Goal: Task Accomplishment & Management: Use online tool/utility

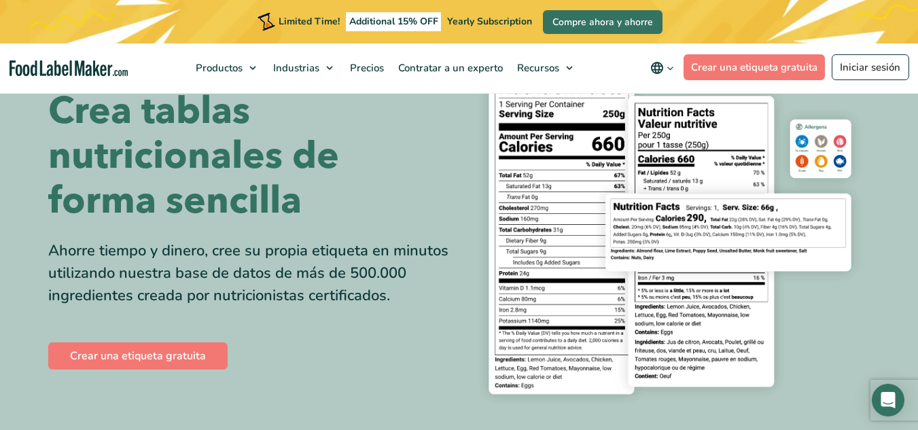
scroll to position [217, 0]
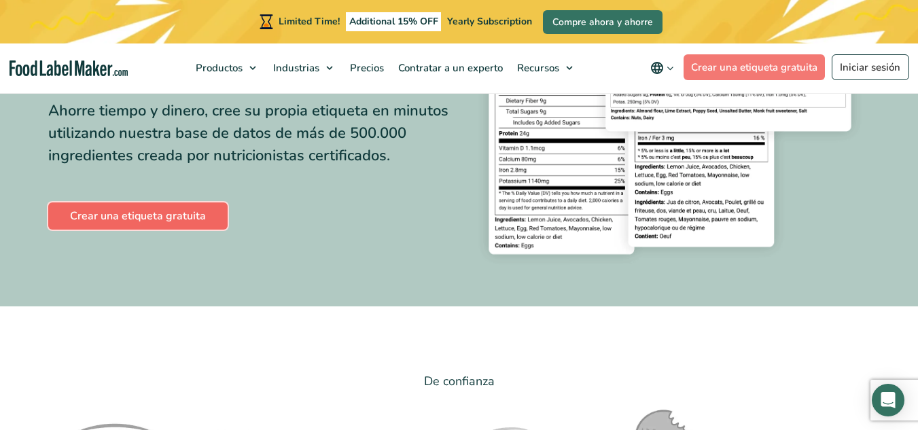
click at [194, 217] on link "Crear una etiqueta gratuita" at bounding box center [137, 215] width 179 height 27
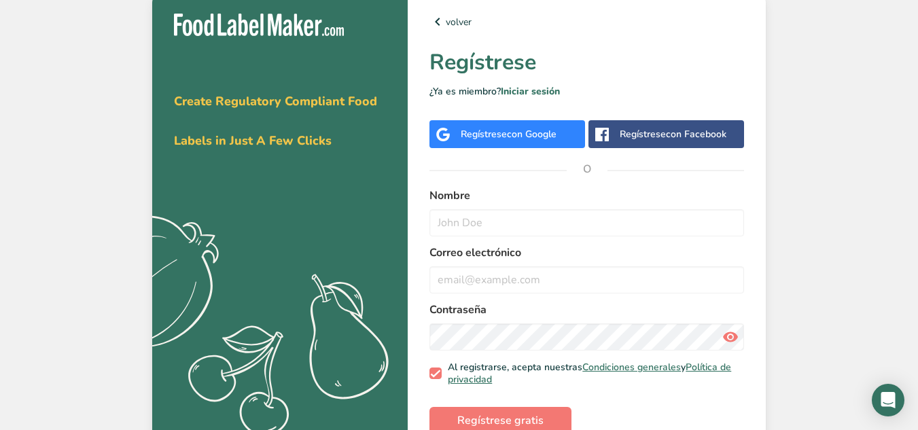
click at [529, 141] on div "Regístrese con Google" at bounding box center [507, 134] width 156 height 28
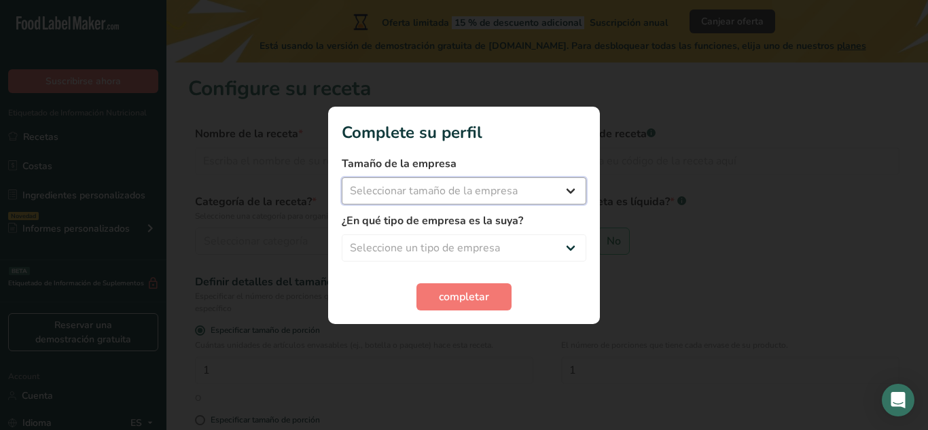
click at [502, 200] on select "Seleccionar tamaño de la empresa Menos de 10 empleados De 10 a 50 empleados De …" at bounding box center [464, 190] width 245 height 27
select select "1"
click at [342, 177] on select "Seleccionar tamaño de la empresa Menos de 10 empleados De 10 a 50 empleados De …" at bounding box center [464, 190] width 245 height 27
click at [480, 246] on select "Seleccione un tipo de empresa Fabricante de alimentos envasados Restaurante y c…" at bounding box center [464, 247] width 245 height 27
select select "2"
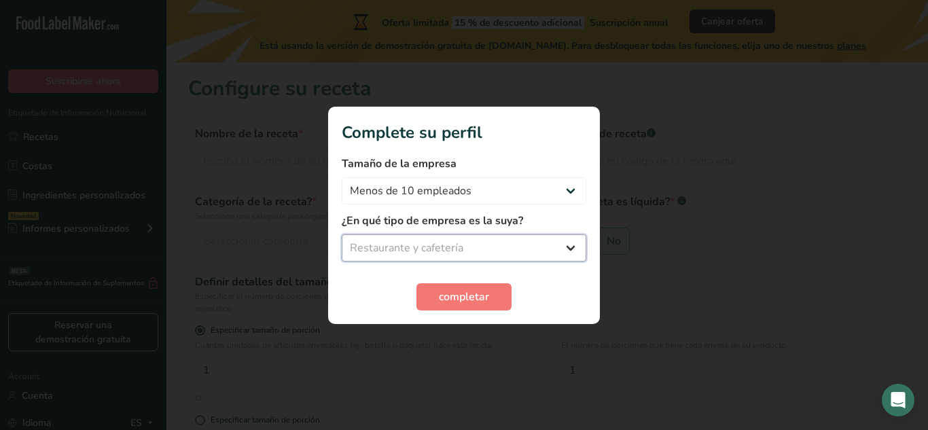
click at [342, 234] on select "Seleccione un tipo de empresa Fabricante de alimentos envasados Restaurante y c…" at bounding box center [464, 247] width 245 height 27
click at [491, 299] on button "completar" at bounding box center [464, 296] width 95 height 27
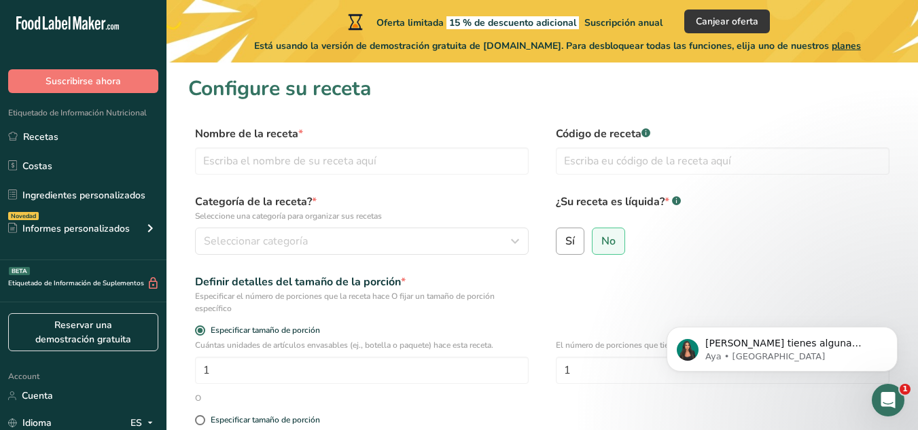
click at [566, 238] on span "Sí" at bounding box center [570, 241] width 10 height 14
click at [565, 238] on input "Sí" at bounding box center [560, 240] width 9 height 9
radio input "true"
radio input "false"
select select "22"
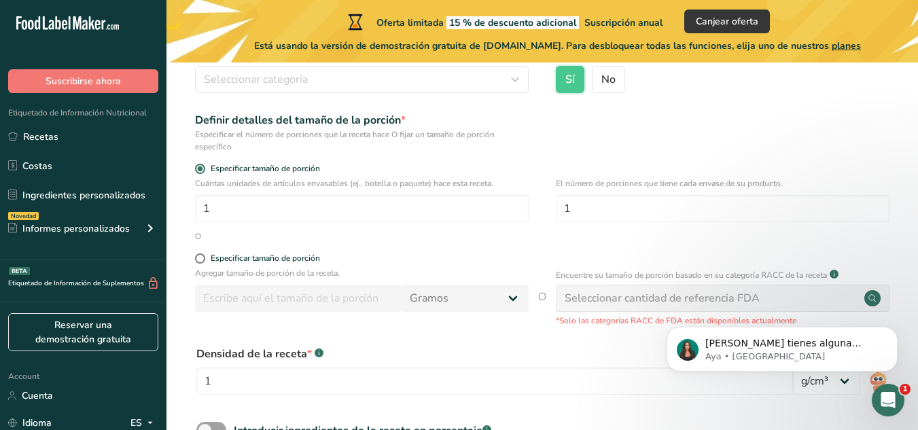
scroll to position [174, 0]
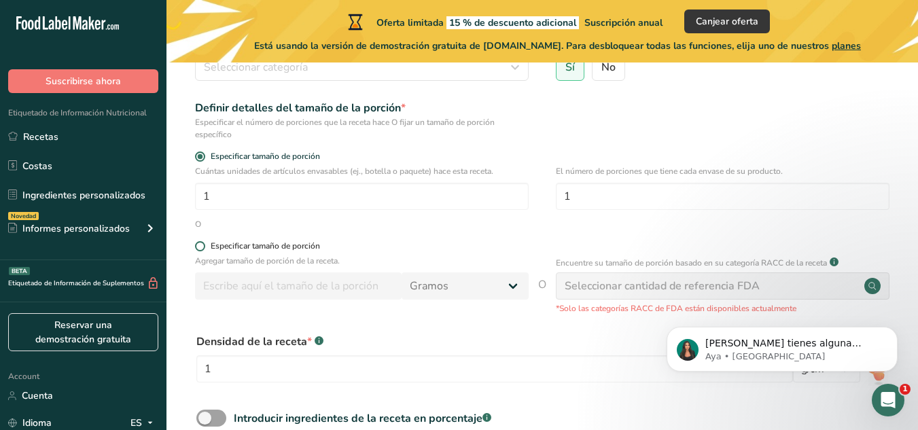
click at [199, 248] on span at bounding box center [200, 246] width 10 height 10
click at [199, 248] on input "Especificar tamaño de porción" at bounding box center [199, 246] width 9 height 9
radio input "true"
radio input "false"
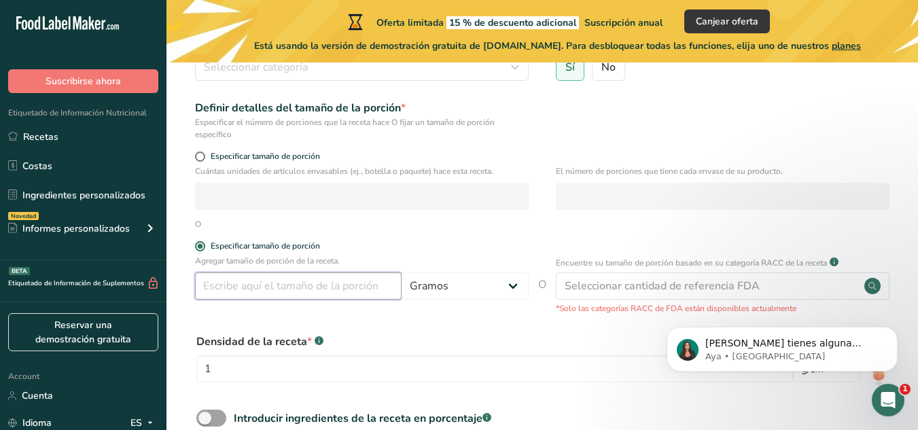
click at [278, 296] on input "number" at bounding box center [298, 285] width 207 height 27
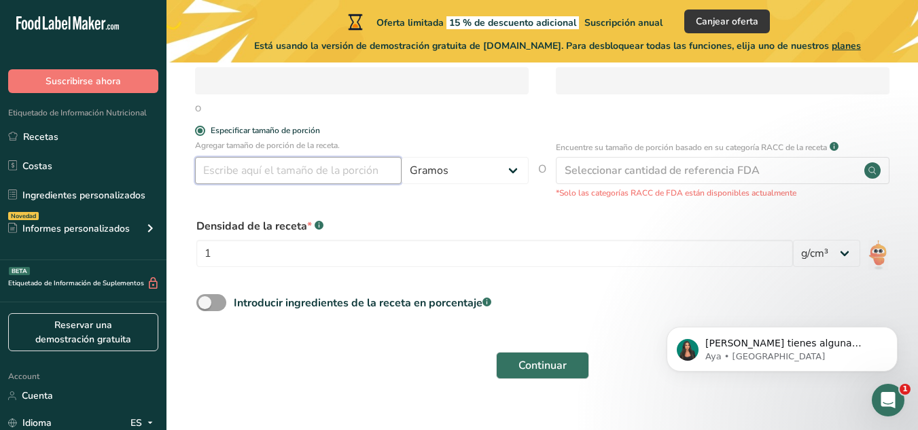
scroll to position [287, 0]
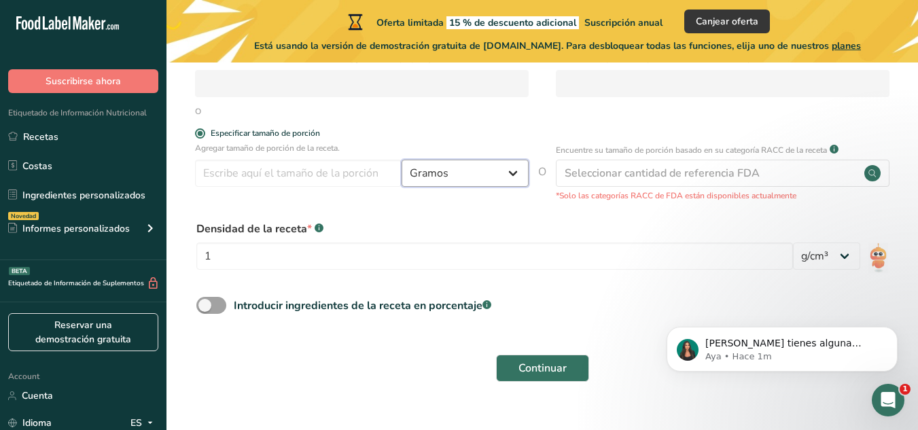
click at [496, 169] on select "Gramos kg mg mcg libras onza litro mL onza líquida cucharada cucharadita taza C…" at bounding box center [465, 173] width 127 height 27
click at [489, 171] on select "Gramos kg mg mcg libras onza litro mL onza líquida cucharada cucharadita taza C…" at bounding box center [465, 173] width 127 height 27
click at [467, 169] on select "Gramos kg mg mcg libras onza litro mL onza líquida cucharada cucharadita taza C…" at bounding box center [465, 173] width 127 height 27
select select "16"
click at [402, 160] on select "Gramos kg mg mcg libras onza litro mL onza líquida cucharada cucharadita taza C…" at bounding box center [465, 173] width 127 height 27
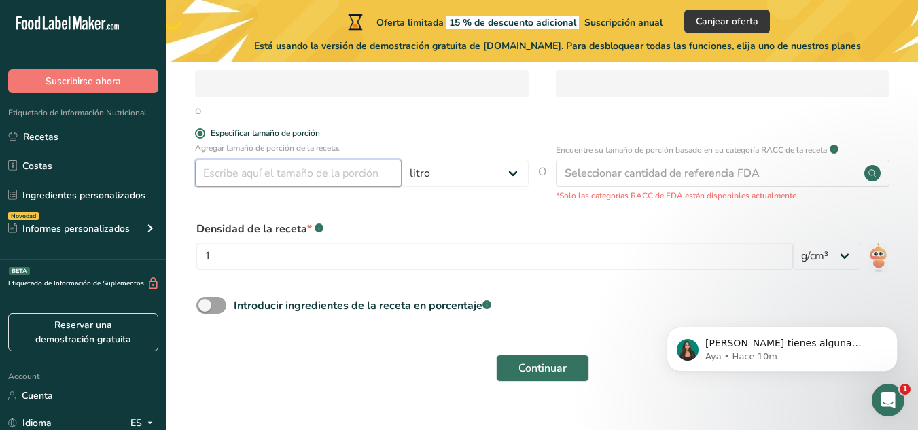
click at [274, 179] on input "number" at bounding box center [298, 173] width 207 height 27
type input "1"
click at [406, 222] on div "Densidad de la receta * .a-a{fill:#347362;}.b-a{fill:#fff;}" at bounding box center [494, 229] width 597 height 16
click at [334, 257] on input "1" at bounding box center [494, 256] width 597 height 27
click at [824, 253] on select "lb/pie³ g/cm³" at bounding box center [826, 256] width 67 height 27
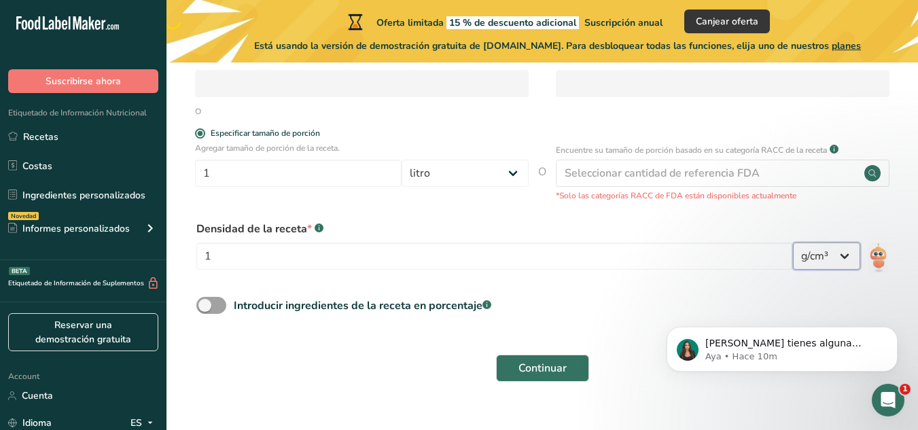
click at [824, 253] on select "lb/pie³ g/cm³" at bounding box center [826, 256] width 67 height 27
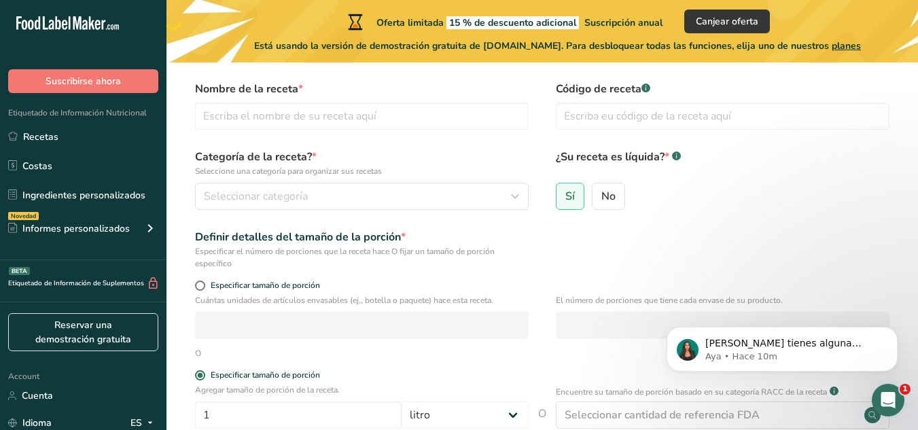
scroll to position [37, 0]
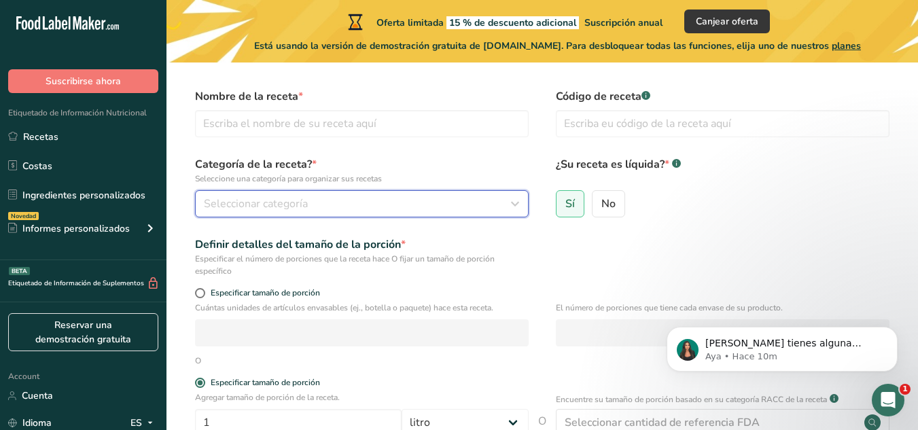
click at [248, 207] on span "Seleccionar categoría" at bounding box center [256, 204] width 104 height 16
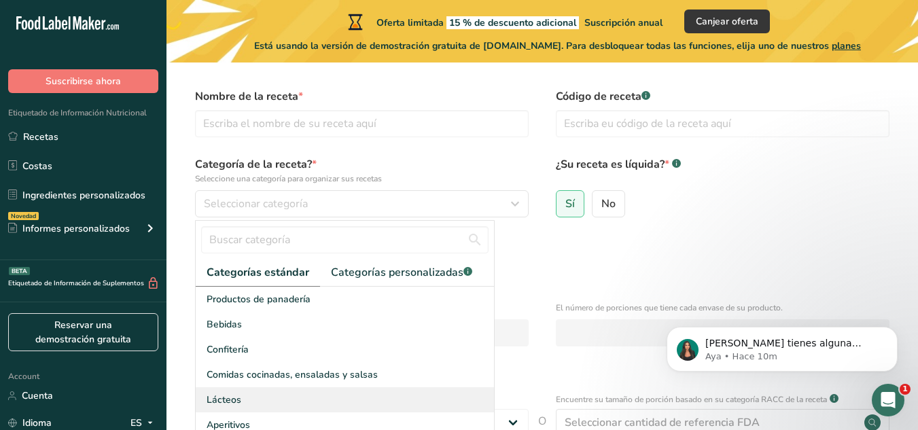
click at [224, 392] on div "Lácteos" at bounding box center [345, 399] width 298 height 25
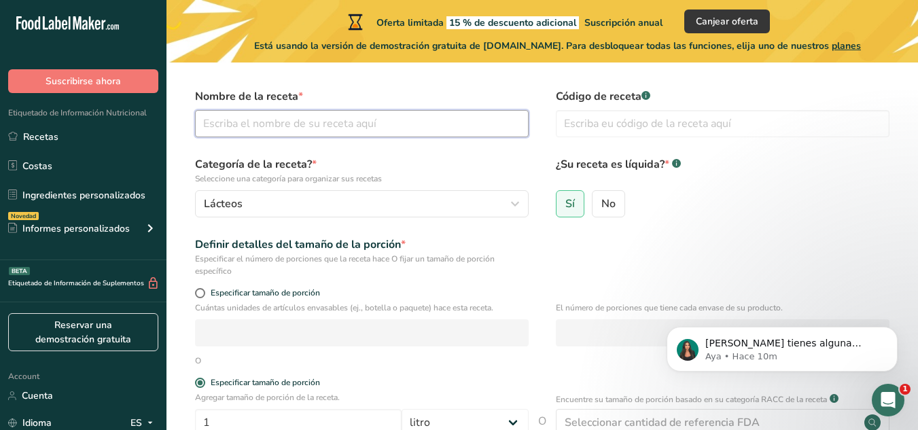
click at [422, 122] on input "text" at bounding box center [362, 123] width 334 height 27
type input "Leche de Fresa"
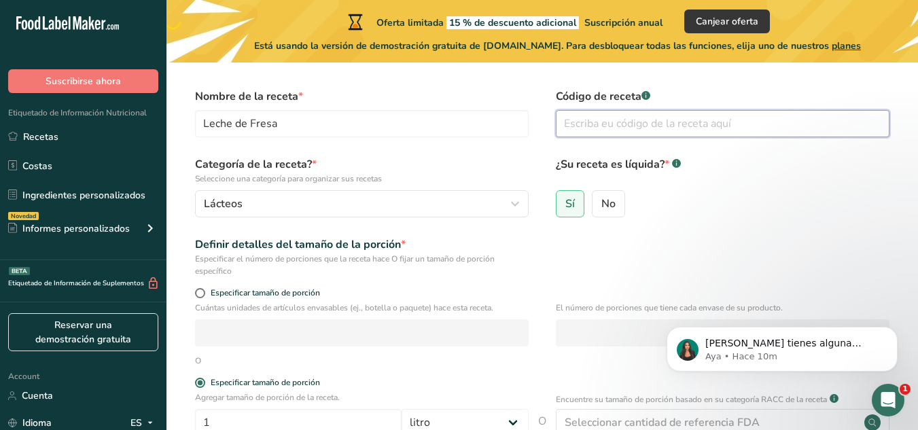
click at [641, 121] on input "text" at bounding box center [723, 123] width 334 height 27
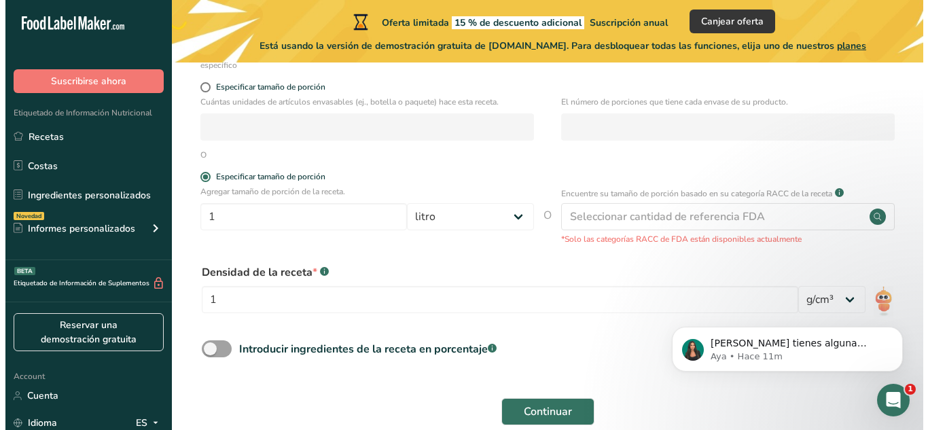
scroll to position [245, 0]
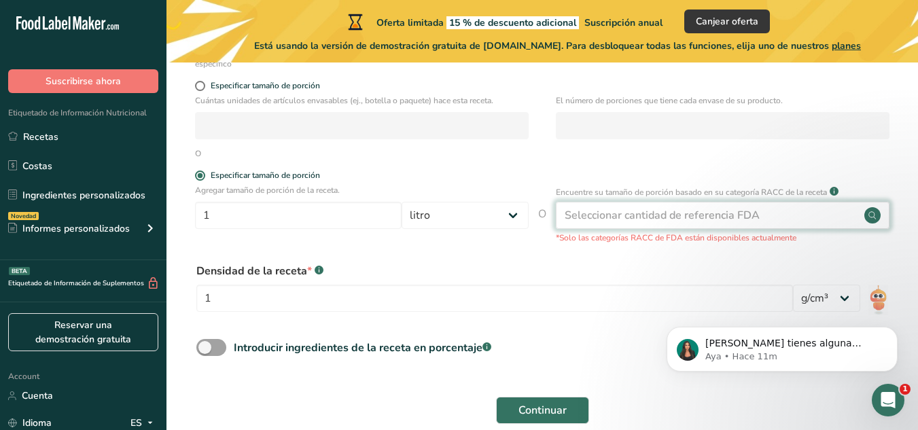
click at [758, 222] on div "Seleccionar cantidad de referencia FDA" at bounding box center [662, 215] width 195 height 16
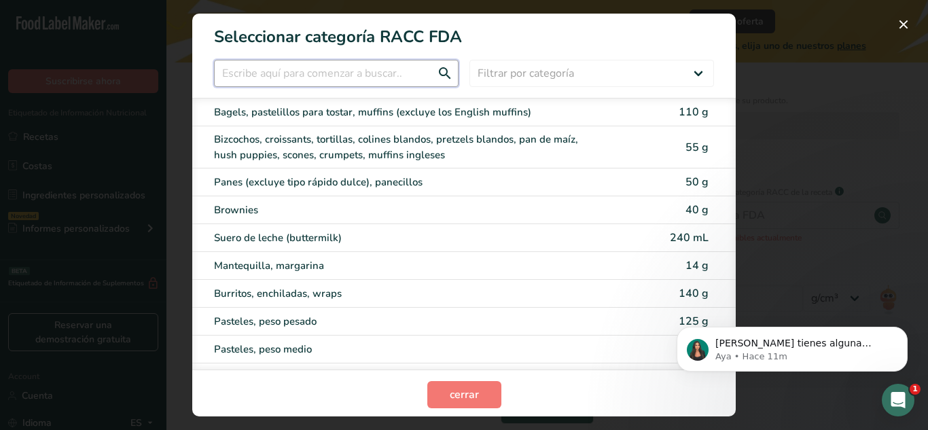
click at [351, 66] on input "RACC Category Selection Modal" at bounding box center [336, 73] width 245 height 27
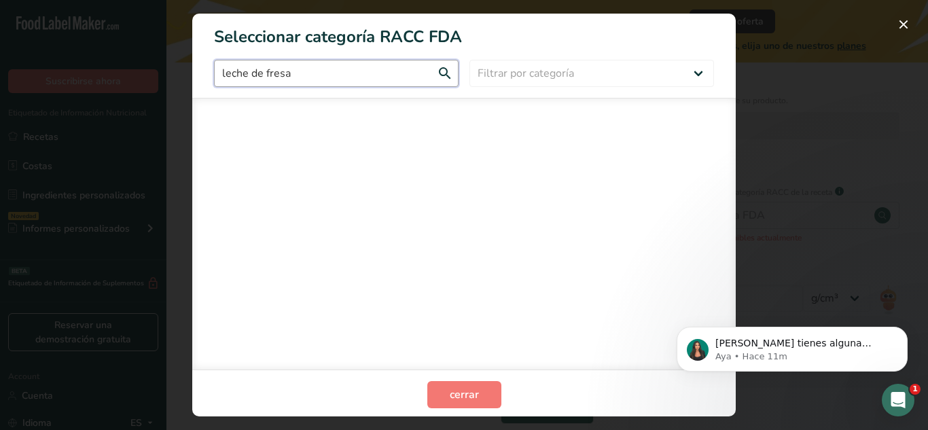
type input "leche de fresa"
click at [438, 75] on input "leche de fresa" at bounding box center [336, 73] width 245 height 27
click at [387, 68] on input "leche de fresa" at bounding box center [336, 73] width 245 height 27
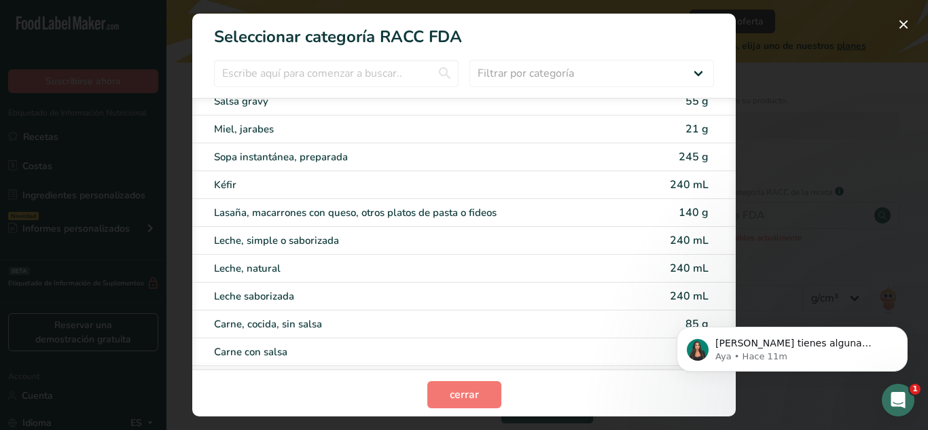
scroll to position [1626, 0]
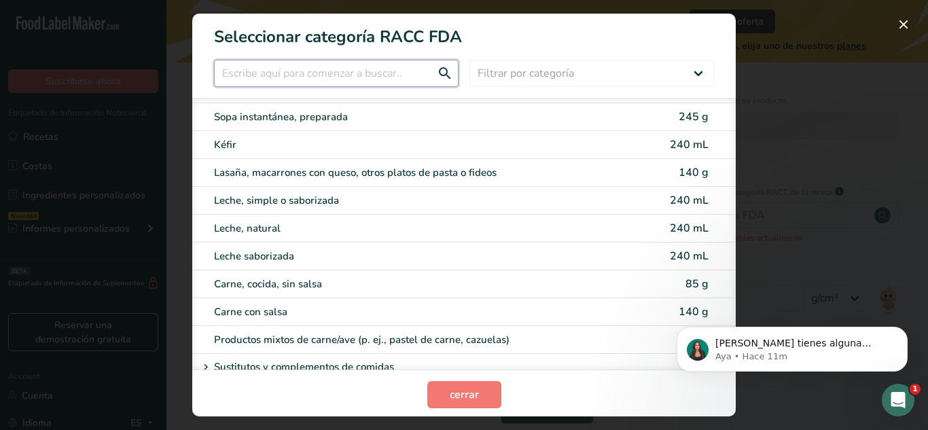
click at [352, 73] on input "RACC Category Selection Modal" at bounding box center [336, 73] width 245 height 27
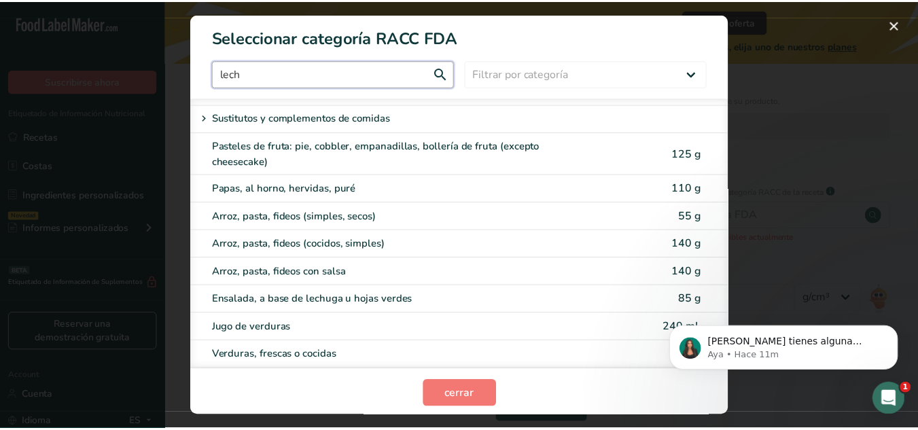
scroll to position [0, 0]
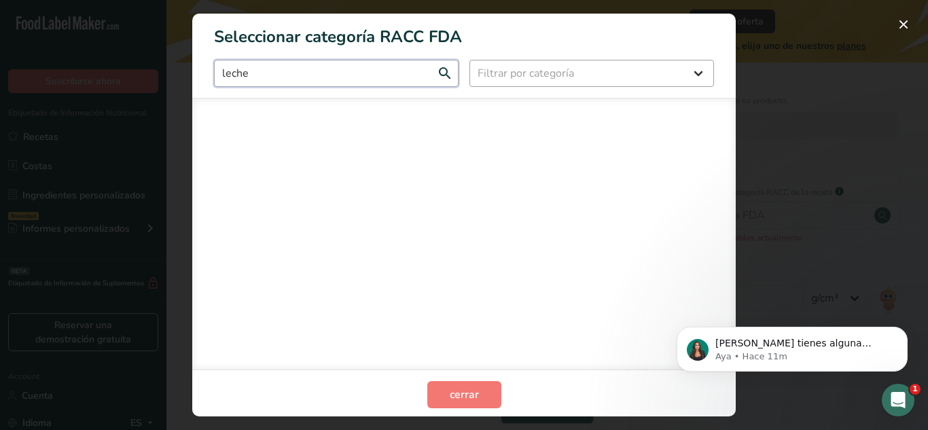
type input "leche"
click at [513, 82] on select "Filtrar por categoría Todos Productos de panadería Bebidas Cereales y otros pro…" at bounding box center [592, 73] width 245 height 27
select select "6"
click at [470, 60] on select "Filtrar por categoría Todos Productos de panadería Bebidas Cereales y otros pro…" at bounding box center [592, 73] width 245 height 27
click at [349, 74] on input "leche" at bounding box center [336, 73] width 245 height 27
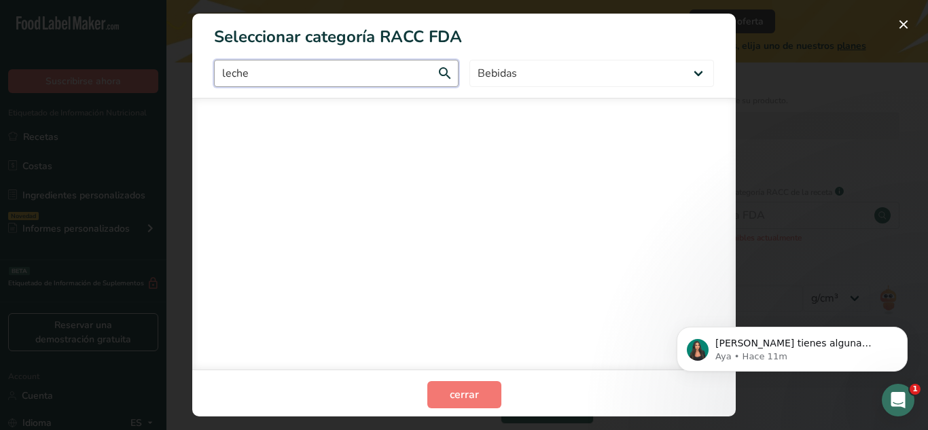
click at [349, 74] on input "leche" at bounding box center [336, 73] width 245 height 27
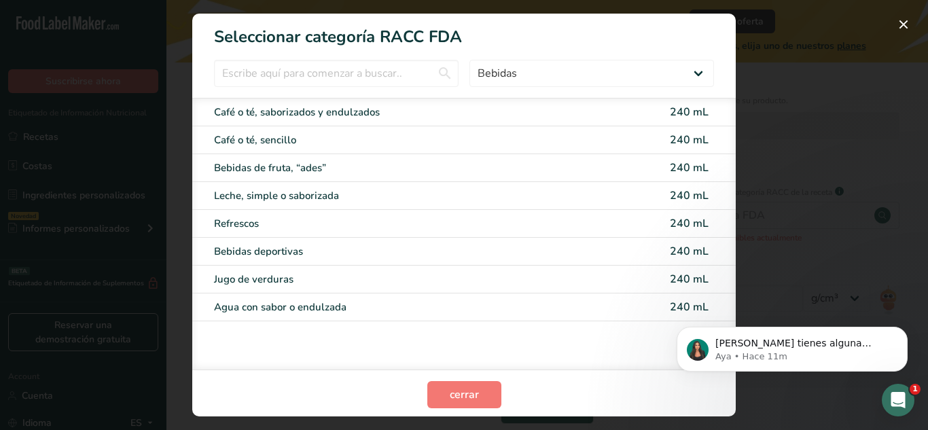
click at [262, 350] on div "Café o té, saborizados y endulzados 240 mL Café o té, sencillo 240 mL Bebidas d…" at bounding box center [464, 234] width 544 height 272
click at [907, 24] on button "RACC Category Selection Modal" at bounding box center [904, 25] width 22 height 22
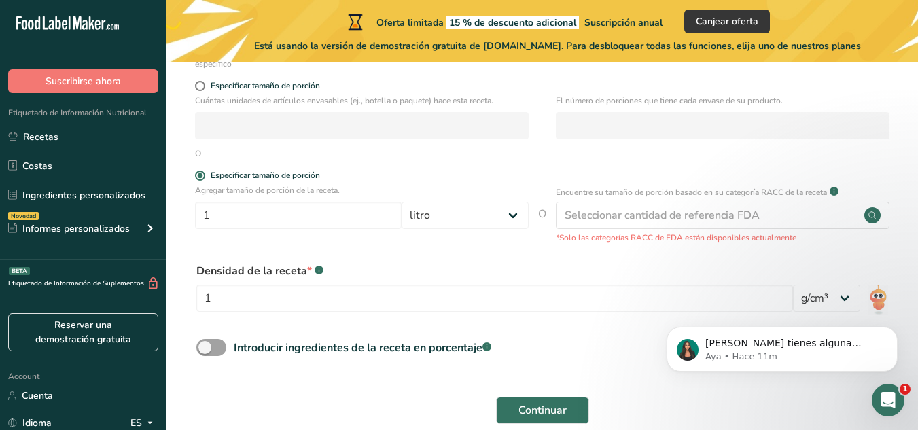
scroll to position [312, 0]
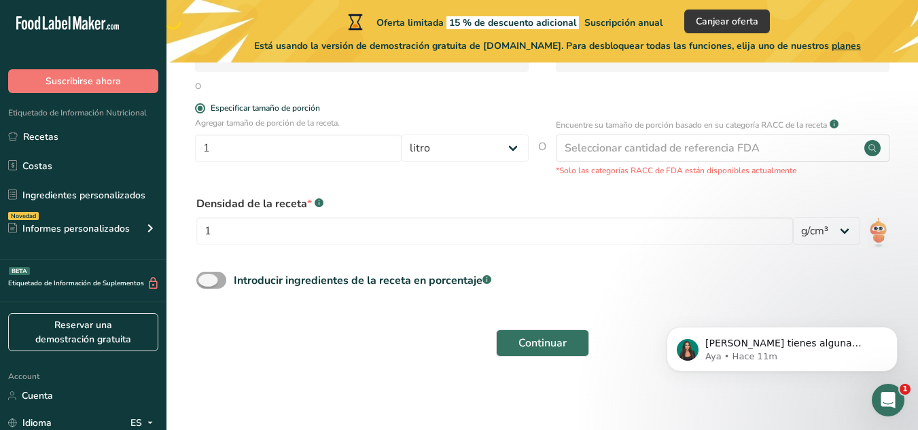
click at [217, 275] on span at bounding box center [211, 280] width 30 height 17
click at [205, 276] on input "Introducir ingredientes de la receta en porcentaje .a-a{fill:#347362;}.b-a{fill…" at bounding box center [200, 280] width 9 height 9
checkbox input "true"
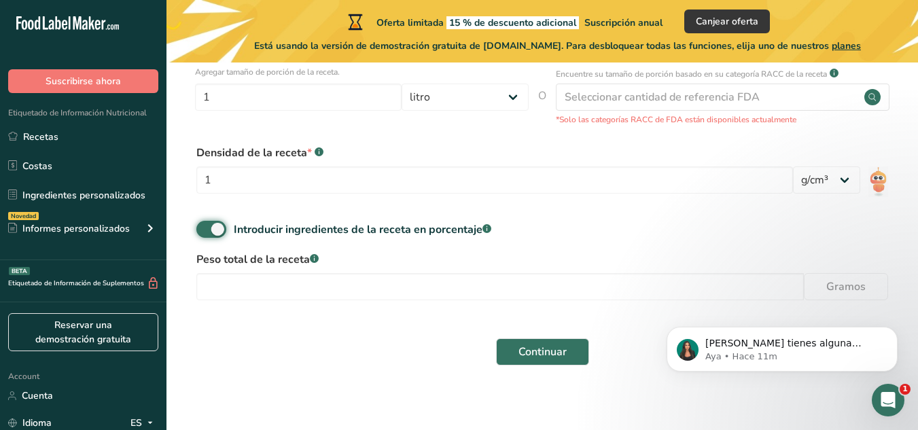
scroll to position [372, 0]
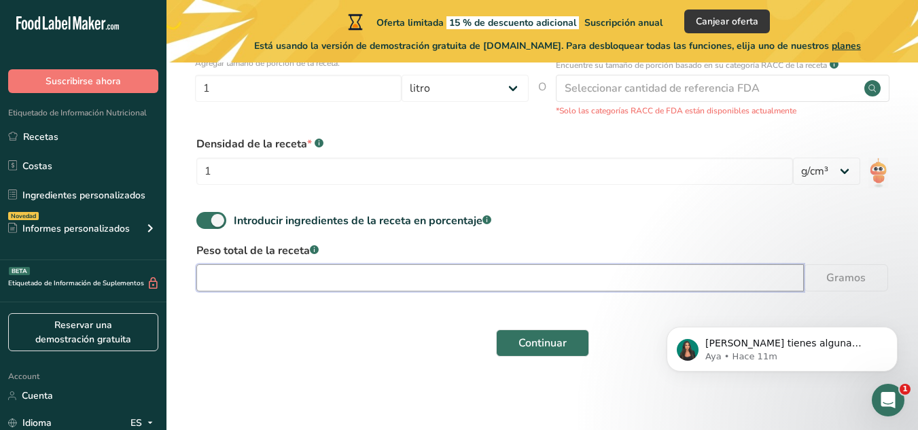
click at [692, 284] on input "number" at bounding box center [499, 277] width 607 height 27
type input "1"
click at [483, 275] on input "1" at bounding box center [499, 277] width 607 height 27
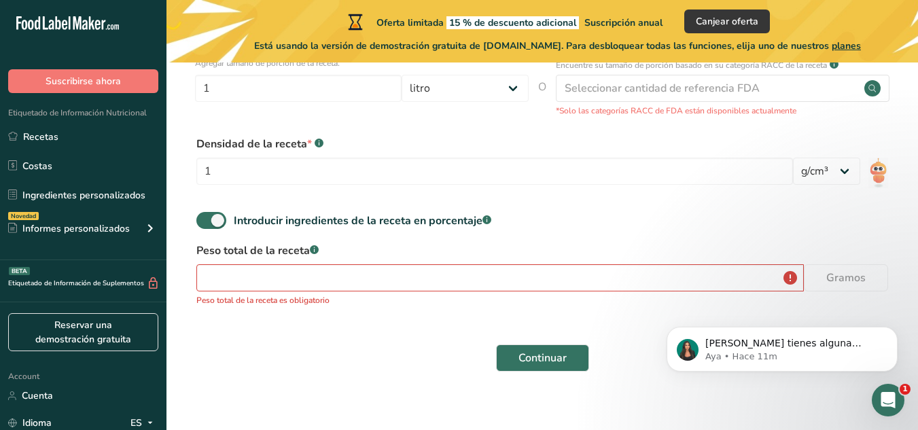
click at [213, 215] on span at bounding box center [211, 220] width 30 height 17
click at [205, 216] on input "Introducir ingredientes de la receta en porcentaje .a-a{fill:#347362;}.b-a{fill…" at bounding box center [200, 220] width 9 height 9
checkbox input "false"
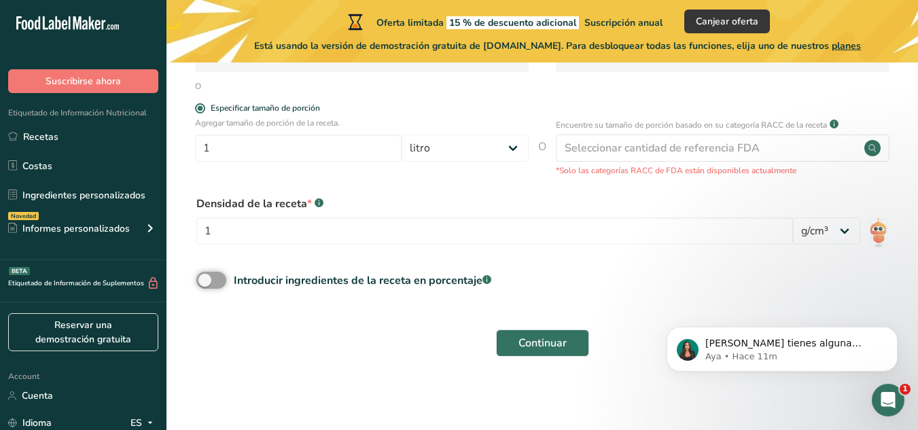
scroll to position [312, 0]
click at [525, 341] on span "Continuar" at bounding box center [542, 343] width 48 height 16
